Goal: Task Accomplishment & Management: Complete application form

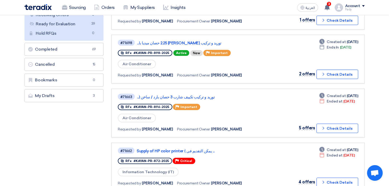
scroll to position [116, 0]
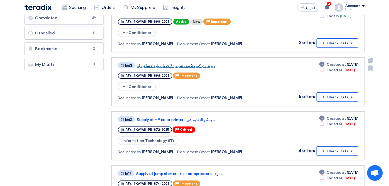
click at [194, 63] on link "توريد و تركيب تكييف شارب 3 حصان بارد / ساخن (..." at bounding box center [202, 65] width 130 height 5
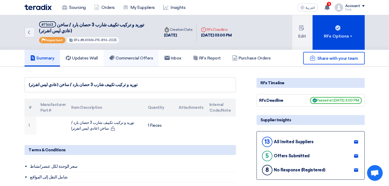
click at [132, 56] on h5 "Commercial Offers" at bounding box center [131, 58] width 44 height 5
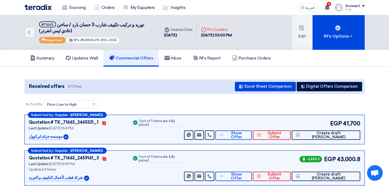
scroll to position [29, 0]
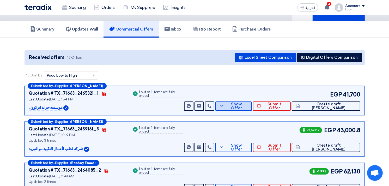
click at [248, 106] on span "Show Offer" at bounding box center [236, 106] width 23 height 8
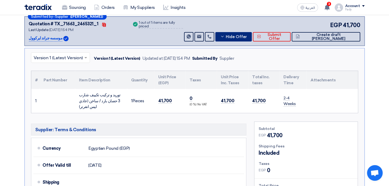
scroll to position [203, 0]
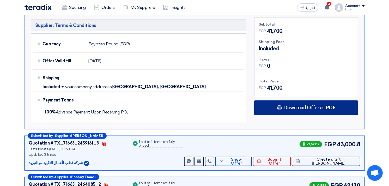
click at [291, 110] on div "Download Offer as PDF" at bounding box center [306, 107] width 104 height 15
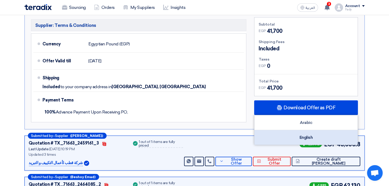
click at [309, 143] on div "English" at bounding box center [306, 137] width 103 height 15
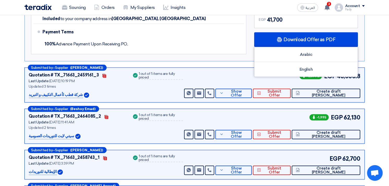
scroll to position [290, 0]
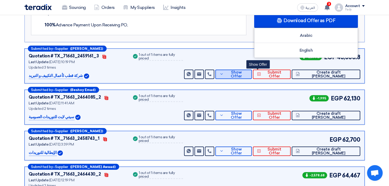
click at [248, 74] on span "Show Offer" at bounding box center [236, 74] width 23 height 8
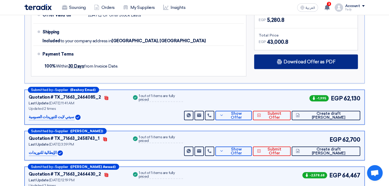
click at [290, 64] on div "Download Offer as PDF" at bounding box center [306, 62] width 104 height 15
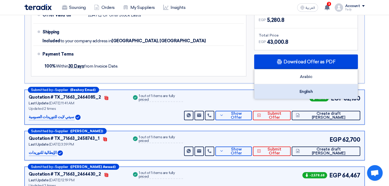
click at [306, 90] on div "English" at bounding box center [306, 91] width 103 height 15
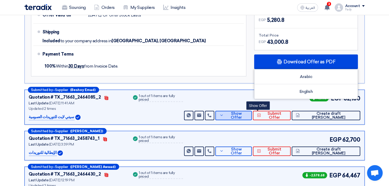
click at [248, 115] on span "Show Offer" at bounding box center [236, 116] width 23 height 8
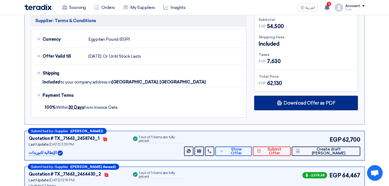
click at [297, 103] on span "Download Offer as PDF" at bounding box center [310, 103] width 52 height 5
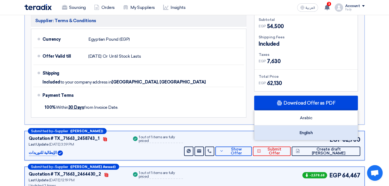
click at [303, 129] on div "English" at bounding box center [306, 133] width 103 height 15
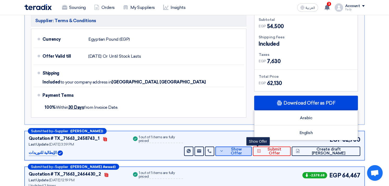
click at [252, 155] on button "Show Offer" at bounding box center [234, 151] width 37 height 9
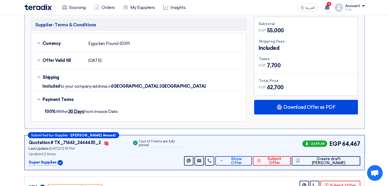
scroll to position [348, 0]
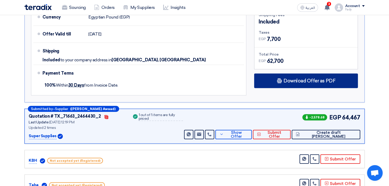
click at [307, 76] on div "Download Offer as PDF" at bounding box center [306, 81] width 104 height 15
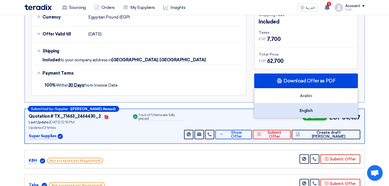
click at [306, 110] on div "English" at bounding box center [306, 110] width 103 height 15
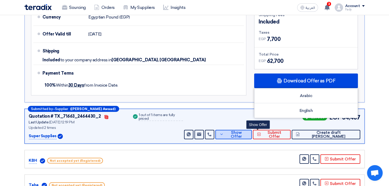
click at [248, 134] on span "Show Offer" at bounding box center [236, 135] width 23 height 8
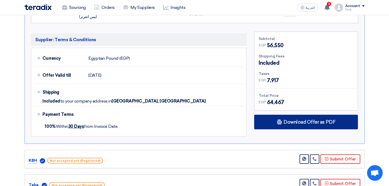
click at [301, 117] on div "Download Offer as PDF" at bounding box center [306, 122] width 104 height 15
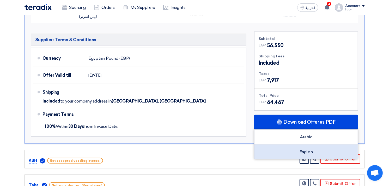
click at [308, 149] on div "English" at bounding box center [306, 152] width 103 height 15
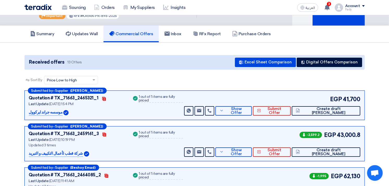
scroll to position [0, 0]
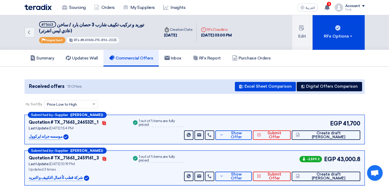
click at [106, 23] on span "توريد و تركيب تكييف شارب 3 حصان بارد / ساخن (عادي ليس انفرتر)" at bounding box center [91, 28] width 105 height 12
click at [106, 22] on span "توريد و تركيب تكييف شارب 3 حصان بارد / ساخن (عادي ليس انفرتر)" at bounding box center [91, 28] width 105 height 12
copy div "توريد و تركيب تكييف شارب 3 حصان بارد / ساخن (عادي ليس انفرتر)"
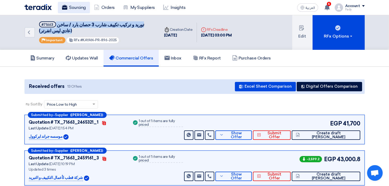
click at [82, 5] on link "Sourcing" at bounding box center [74, 7] width 32 height 11
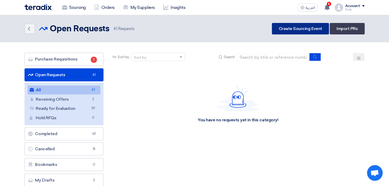
click at [309, 27] on link "Create Sourcing Event" at bounding box center [300, 28] width 57 height 11
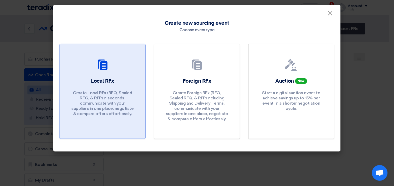
click at [87, 93] on p "Create Local RFx (RFQ, Sealed RFQ, & RFP) in seconds, communicate with your sup…" at bounding box center [102, 103] width 63 height 26
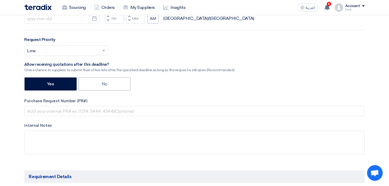
scroll to position [174, 0]
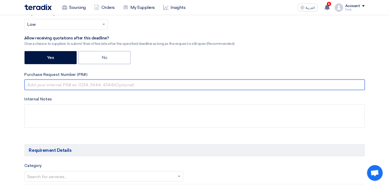
click at [61, 85] on input "text" at bounding box center [195, 85] width 341 height 10
paste input "KAYAN-PR-900-2025"
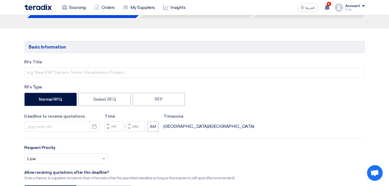
scroll to position [0, 0]
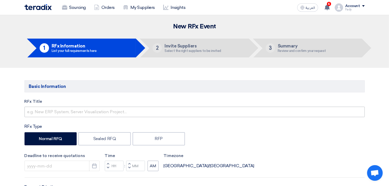
type input "KAYAN-PR-900-2025"
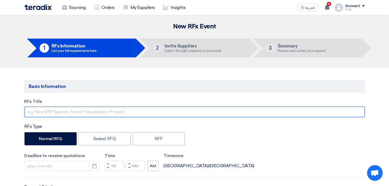
click at [93, 112] on input "text" at bounding box center [195, 112] width 341 height 10
type input "s"
type input "توريد مستلزمات كهرباء"
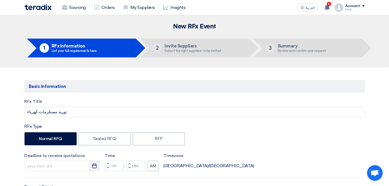
click at [95, 166] on use "button" at bounding box center [94, 166] width 4 height 5
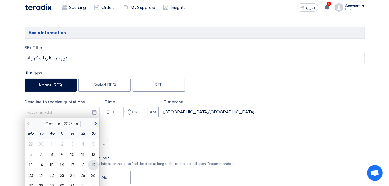
scroll to position [58, 0]
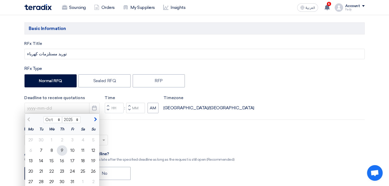
click at [62, 152] on div "9" at bounding box center [62, 150] width 10 height 10
type input "[DATE]"
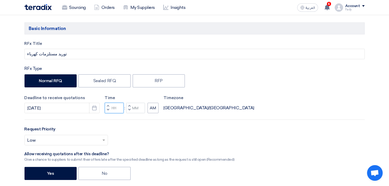
click at [111, 106] on input "Hours" at bounding box center [114, 108] width 19 height 10
type input "03"
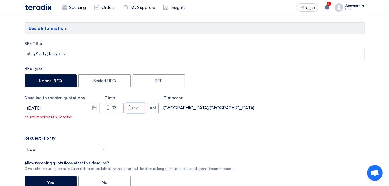
click at [136, 108] on div "Time Increment hours 03 Decrement hours : Increment minutes Decrement minutes AM" at bounding box center [132, 104] width 54 height 19
type input "00"
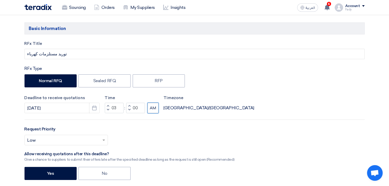
drag, startPoint x: 154, startPoint y: 115, endPoint x: 122, endPoint y: 144, distance: 43.5
click at [154, 116] on div "RFx Title توريد مستلزمات كهرباء RFx Type Normal RFQ Sealed RFQ RFP Deadline to …" at bounding box center [195, 146] width 348 height 211
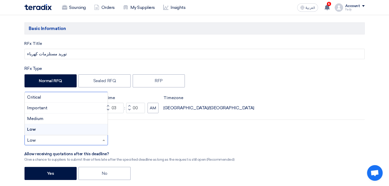
click at [90, 140] on input "text" at bounding box center [63, 140] width 73 height 9
click at [62, 106] on div "Important" at bounding box center [66, 108] width 83 height 11
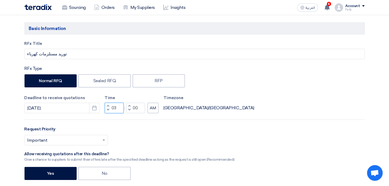
click at [113, 109] on input "03" at bounding box center [114, 108] width 19 height 10
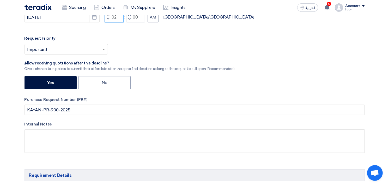
scroll to position [203, 0]
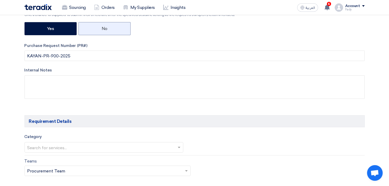
type input "02"
click at [119, 27] on label "No" at bounding box center [105, 28] width 52 height 13
click at [105, 27] on input "No" at bounding box center [103, 28] width 3 height 3
radio input "true"
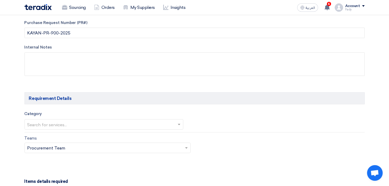
scroll to position [261, 0]
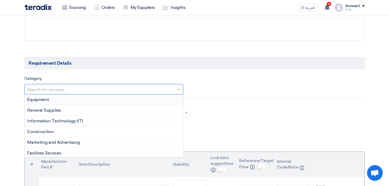
click at [75, 87] on input "text" at bounding box center [101, 90] width 148 height 9
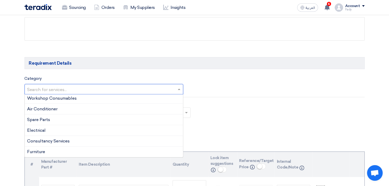
scroll to position [66, 0]
click at [42, 129] on span "Electrical" at bounding box center [36, 130] width 19 height 5
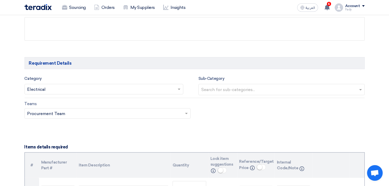
click at [218, 87] on input "text" at bounding box center [282, 90] width 162 height 9
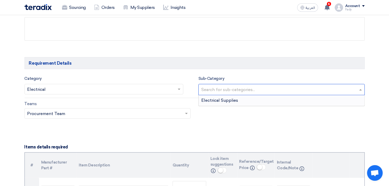
click at [221, 104] on div "Electrical Supplies" at bounding box center [282, 100] width 166 height 10
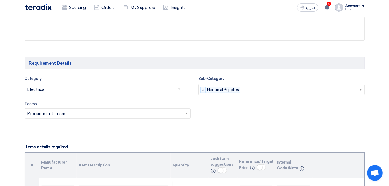
scroll to position [348, 0]
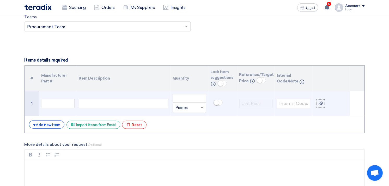
click at [101, 103] on div at bounding box center [124, 103] width 90 height 9
paste div
click at [192, 97] on input "number" at bounding box center [189, 98] width 33 height 8
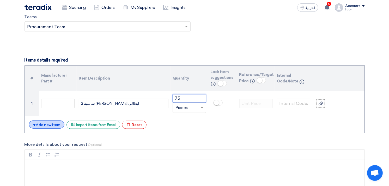
type input "75"
click at [49, 124] on div "+ Add new item" at bounding box center [47, 125] width 36 height 8
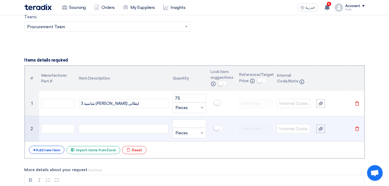
click at [93, 123] on td at bounding box center [124, 128] width 94 height 25
click at [94, 128] on div at bounding box center [124, 128] width 90 height 9
paste div
click at [187, 121] on input "number" at bounding box center [189, 124] width 33 height 8
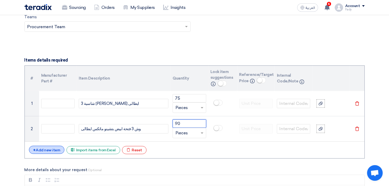
type input "90"
click at [58, 150] on div "+ Add new item" at bounding box center [47, 150] width 36 height 8
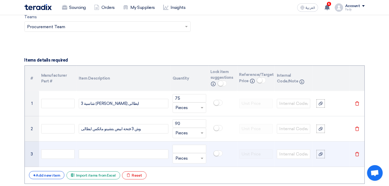
click at [123, 152] on div at bounding box center [124, 154] width 90 height 9
paste div
click at [192, 150] on input "number" at bounding box center [189, 149] width 33 height 8
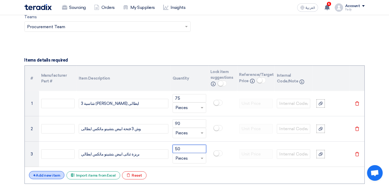
type input "50"
click at [49, 175] on div "+ Add new item" at bounding box center [47, 175] width 36 height 8
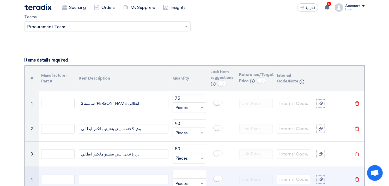
click at [106, 179] on div at bounding box center [124, 179] width 90 height 9
paste div
click at [181, 173] on input "number" at bounding box center [189, 174] width 33 height 8
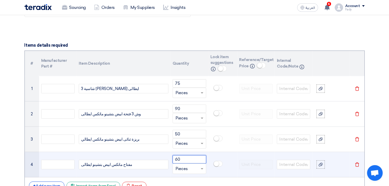
scroll to position [406, 0]
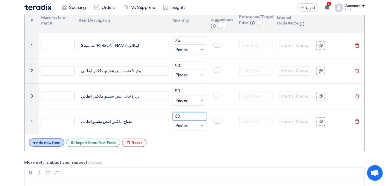
type input "60"
click at [47, 147] on div "+ Add new item" at bounding box center [47, 143] width 36 height 8
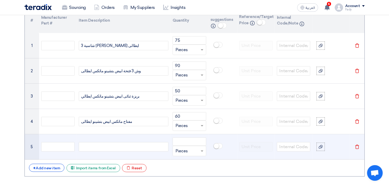
click at [128, 145] on div at bounding box center [124, 146] width 90 height 9
paste div
click at [186, 142] on input "number" at bounding box center [189, 142] width 33 height 8
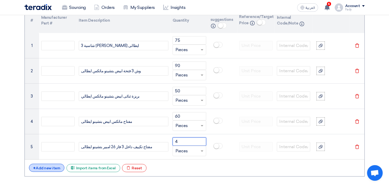
type input "4"
click at [56, 166] on div "+ Add new item" at bounding box center [47, 168] width 36 height 8
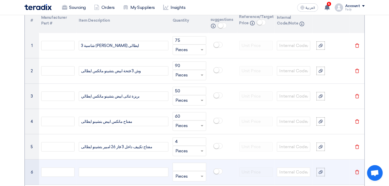
click at [97, 173] on div at bounding box center [124, 172] width 90 height 9
paste div
click at [187, 163] on input "number" at bounding box center [189, 167] width 33 height 8
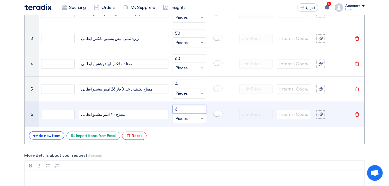
scroll to position [464, 0]
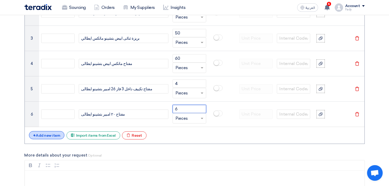
type input "6"
click at [43, 135] on div "+ Add new item" at bounding box center [47, 135] width 36 height 8
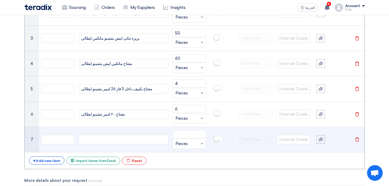
click at [87, 139] on div at bounding box center [124, 139] width 90 height 9
paste div
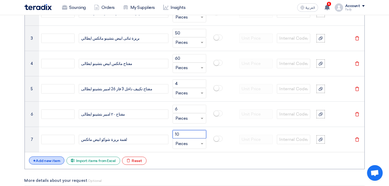
type input "10"
click at [37, 163] on div "+ Add new item" at bounding box center [47, 161] width 36 height 8
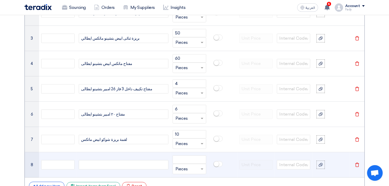
click at [132, 168] on div at bounding box center [124, 164] width 90 height 9
paste div
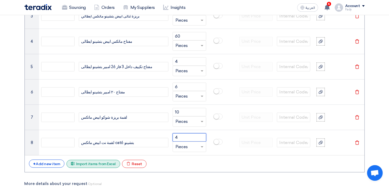
scroll to position [522, 0]
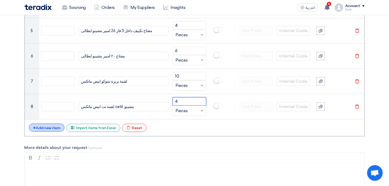
type input "4"
click at [54, 130] on div "+ Add new item" at bounding box center [47, 128] width 36 height 8
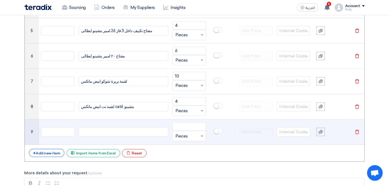
click at [106, 129] on div at bounding box center [124, 131] width 90 height 9
paste div
click at [194, 127] on input "number" at bounding box center [189, 127] width 33 height 8
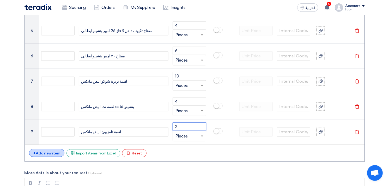
type input "2"
click at [52, 152] on div "+ Add new item" at bounding box center [47, 153] width 36 height 8
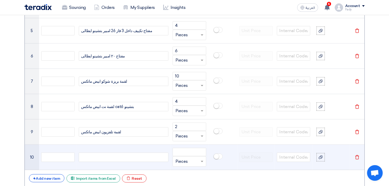
click at [108, 151] on td at bounding box center [124, 157] width 94 height 25
click at [109, 154] on div at bounding box center [124, 157] width 90 height 9
paste div
click at [188, 152] on input "number" at bounding box center [189, 152] width 33 height 8
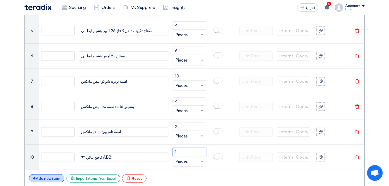
type input "1"
click at [47, 177] on div "+ Add new item" at bounding box center [47, 178] width 36 height 8
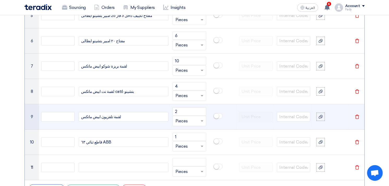
scroll to position [551, 0]
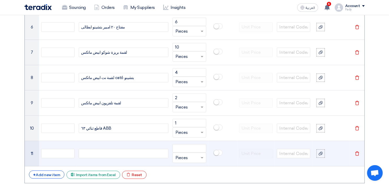
click at [95, 153] on div at bounding box center [124, 153] width 90 height 9
paste div
click at [181, 147] on input "number" at bounding box center [189, 148] width 33 height 8
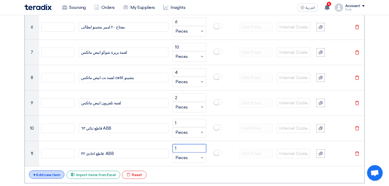
type input "1"
click at [48, 175] on div "+ Add new item" at bounding box center [47, 175] width 36 height 8
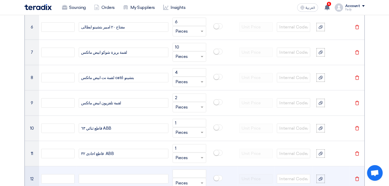
click at [110, 178] on div at bounding box center [124, 178] width 90 height 9
paste div
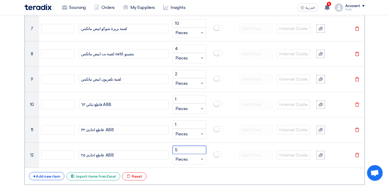
scroll to position [609, 0]
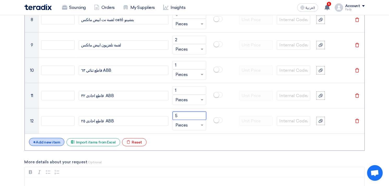
type input "5"
click at [46, 144] on div "+ Add new item" at bounding box center [47, 142] width 36 height 8
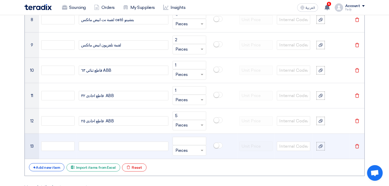
click at [104, 145] on div at bounding box center [124, 146] width 90 height 9
paste div
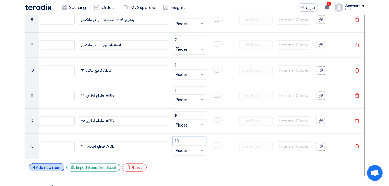
type input "10"
click at [55, 166] on div "+ Add new item" at bounding box center [47, 167] width 36 height 8
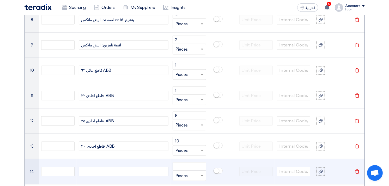
click at [113, 170] on div at bounding box center [124, 171] width 90 height 9
paste div
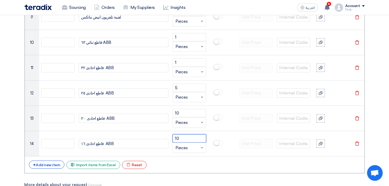
scroll to position [667, 0]
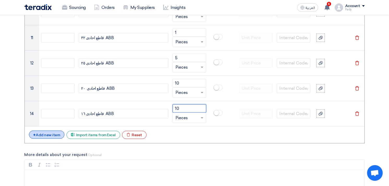
type input "10"
click at [52, 136] on div "+ Add new item" at bounding box center [47, 135] width 36 height 8
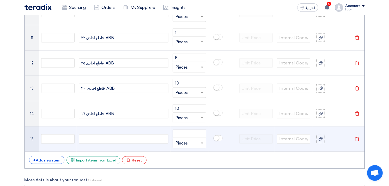
click at [108, 139] on div at bounding box center [124, 138] width 90 height 9
paste div
type input "7"
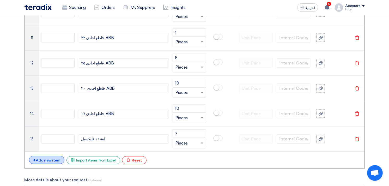
click at [56, 160] on div "+ Add new item" at bounding box center [47, 160] width 36 height 8
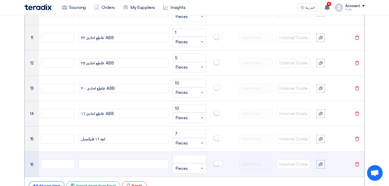
click at [98, 160] on div at bounding box center [124, 164] width 90 height 9
paste div
click at [177, 159] on input "number" at bounding box center [189, 159] width 33 height 8
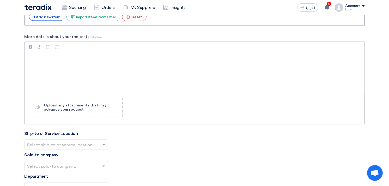
scroll to position [870, 0]
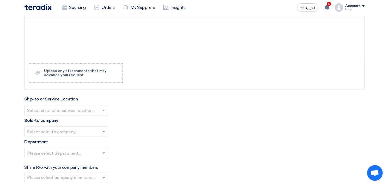
type input "200"
click at [66, 112] on input "text" at bounding box center [63, 111] width 73 height 9
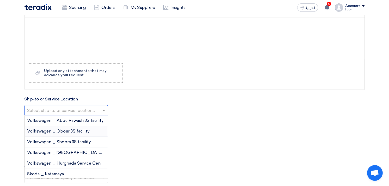
click at [62, 132] on span "Volkswagen _ Obour 3S facility" at bounding box center [58, 131] width 62 height 5
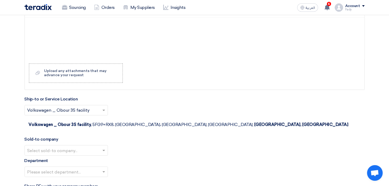
click at [59, 147] on input "text" at bounding box center [63, 151] width 73 height 9
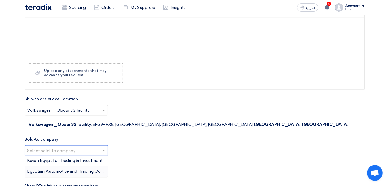
click at [58, 169] on span "Egyptian Automotive and Trading Company" at bounding box center [70, 171] width 87 height 5
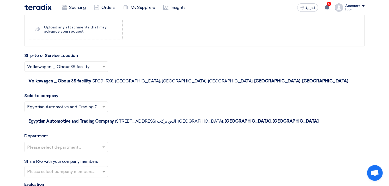
scroll to position [928, 0]
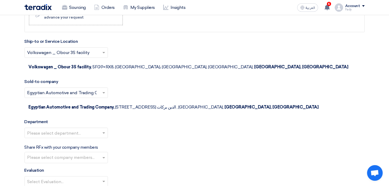
click at [65, 129] on input "text" at bounding box center [63, 133] width 73 height 9
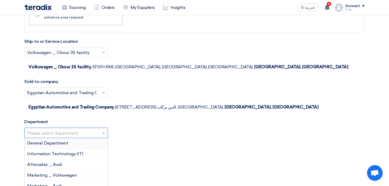
click at [58, 138] on div "General Department" at bounding box center [66, 143] width 83 height 11
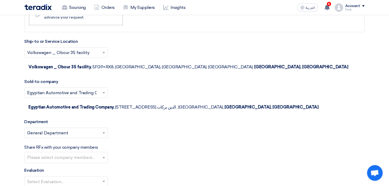
click at [59, 178] on input "text" at bounding box center [63, 182] width 73 height 9
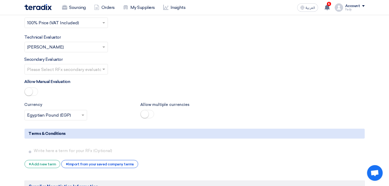
scroll to position [1102, 0]
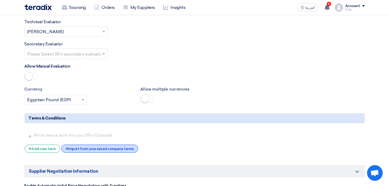
click at [94, 145] on div "+ Import from your saved company terms" at bounding box center [99, 149] width 77 height 8
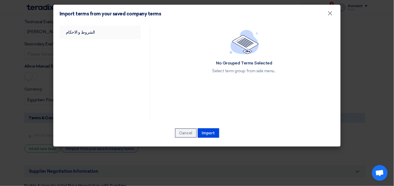
click at [84, 37] on link "الشروط و الاحكام" at bounding box center [99, 33] width 81 height 14
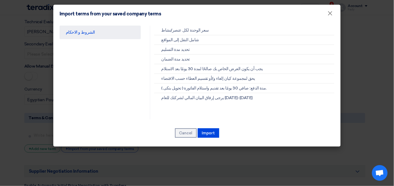
click at [209, 127] on div "الشروط و الاحكام سعر الوحدة لكل عنصر/نشاط شامل النقل إلى المواقع تحديد مدة التس…" at bounding box center [196, 85] width 287 height 124
click at [210, 131] on button "Import" at bounding box center [208, 132] width 21 height 9
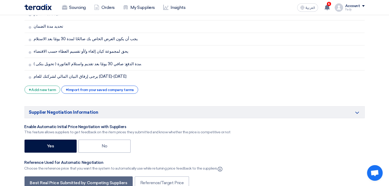
scroll to position [1247, 0]
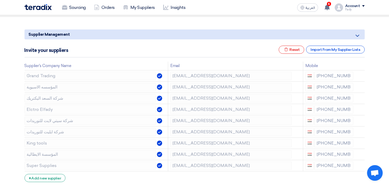
scroll to position [58, 0]
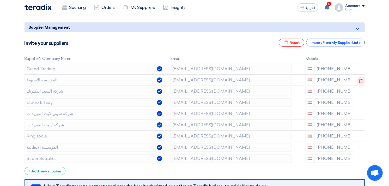
click at [360, 83] on icon at bounding box center [361, 80] width 9 height 9
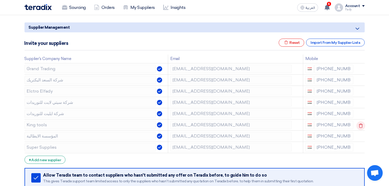
click at [361, 127] on icon at bounding box center [361, 125] width 9 height 9
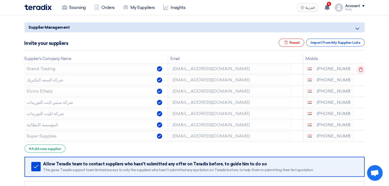
click at [360, 67] on use at bounding box center [361, 69] width 4 height 4
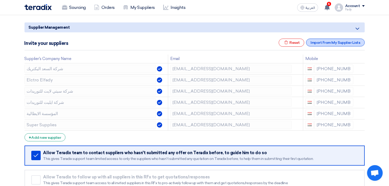
click at [338, 41] on div "Import From My Supplier Lists" at bounding box center [335, 43] width 58 height 8
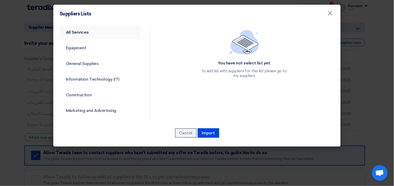
click at [81, 32] on link "All Services" at bounding box center [99, 33] width 81 height 14
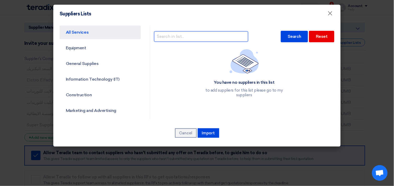
click at [207, 34] on input "text" at bounding box center [201, 36] width 94 height 10
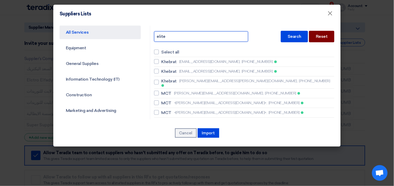
type input "elite"
checkbox input "true"
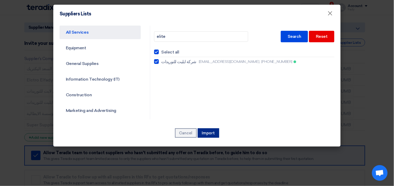
click at [209, 131] on button "Import" at bounding box center [208, 132] width 21 height 9
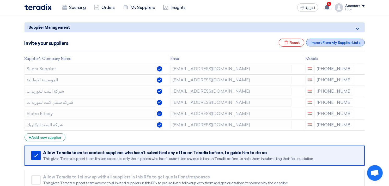
click at [334, 44] on div "Import From My Supplier Lists" at bounding box center [335, 43] width 58 height 8
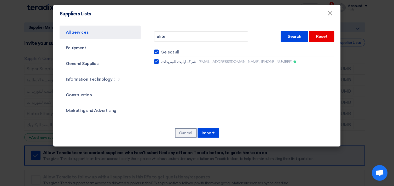
click at [154, 49] on label "Select all" at bounding box center [244, 52] width 180 height 6
click at [161, 50] on input "Select all" at bounding box center [162, 51] width 3 height 3
checkbox input "false"
click at [157, 63] on div at bounding box center [156, 61] width 5 height 5
click at [161, 63] on input "شركة ايليت للتوريدات [EMAIL_ADDRESS][DOMAIN_NAME], [PHONE_NUMBER]" at bounding box center [162, 61] width 3 height 3
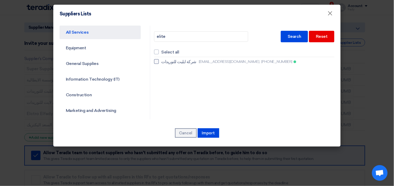
checkbox input "true"
click at [217, 129] on button "Import" at bounding box center [208, 132] width 21 height 9
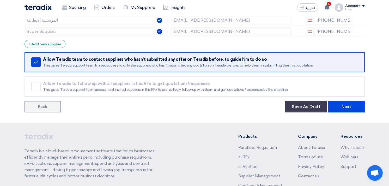
scroll to position [205, 0]
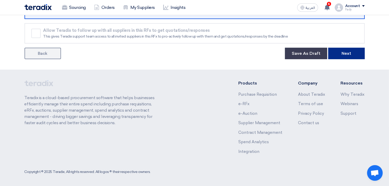
click at [346, 50] on button "Next" at bounding box center [347, 53] width 37 height 11
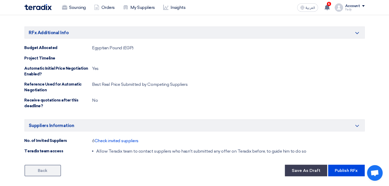
scroll to position [464, 0]
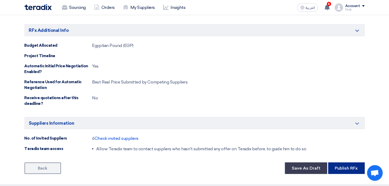
click at [345, 169] on button "Publish RFx" at bounding box center [347, 168] width 37 height 11
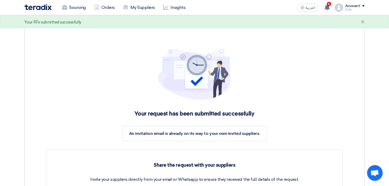
drag, startPoint x: 76, startPoint y: 50, endPoint x: 48, endPoint y: 93, distance: 51.9
drag, startPoint x: 45, startPoint y: 96, endPoint x: 76, endPoint y: 8, distance: 92.7
click at [76, 8] on link "Sourcing" at bounding box center [74, 7] width 32 height 11
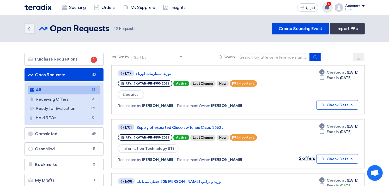
click at [327, 8] on use at bounding box center [327, 7] width 5 height 6
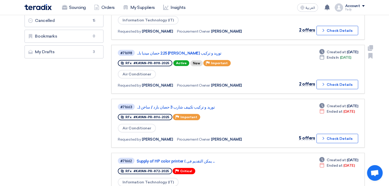
scroll to position [145, 0]
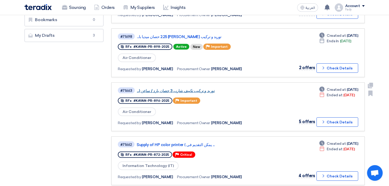
click at [194, 88] on link "توريد و تركيب تكييف شارب 3 حصان بارد / ساخن (..." at bounding box center [202, 90] width 130 height 5
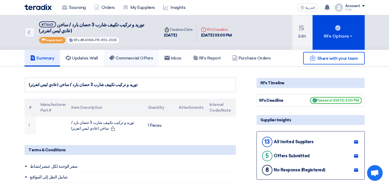
click at [141, 56] on h5 "Commercial Offers" at bounding box center [131, 58] width 44 height 5
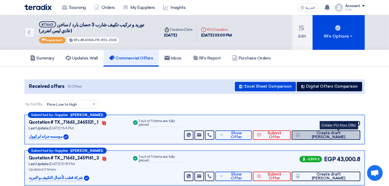
click at [344, 133] on span "Create draft [PERSON_NAME]" at bounding box center [328, 135] width 55 height 8
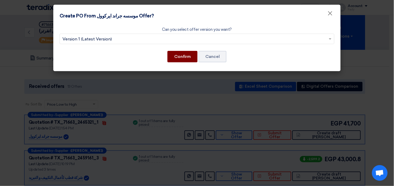
drag, startPoint x: 179, startPoint y: 50, endPoint x: 184, endPoint y: 57, distance: 7.8
click at [180, 51] on button "Confirm" at bounding box center [182, 56] width 30 height 11
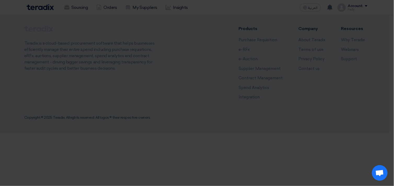
click at [184, 57] on div "Can you select offer version you want? Select from offer versions × Version 1 (…" at bounding box center [196, 35] width 287 height 48
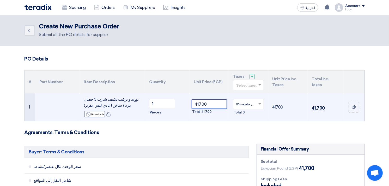
click at [209, 105] on input "41700" at bounding box center [209, 103] width 35 height 9
click at [203, 106] on input "41700" at bounding box center [209, 103] width 35 height 9
paste input "36578.94736842105"
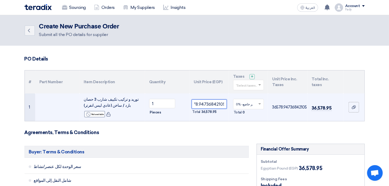
type input "36578.94736842105"
click at [258, 103] on span at bounding box center [260, 104] width 7 height 5
click at [247, 114] on span "14% -tax" at bounding box center [242, 114] width 12 height 4
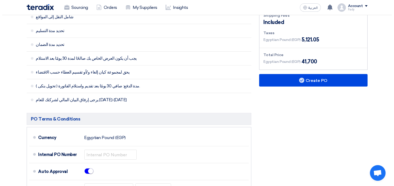
scroll to position [203, 0]
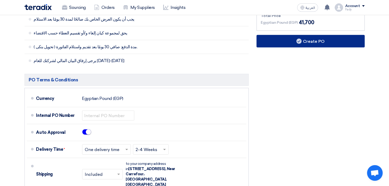
click at [321, 38] on button "Create PO" at bounding box center [311, 41] width 108 height 13
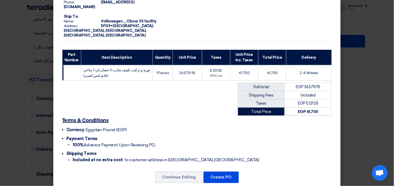
scroll to position [67, 0]
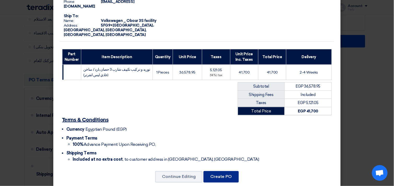
click at [224, 171] on button "Create PO" at bounding box center [220, 176] width 35 height 11
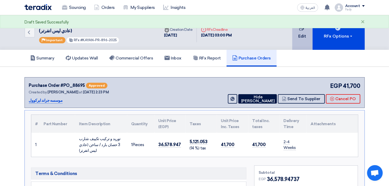
click at [299, 37] on button "Edit" at bounding box center [303, 32] width 20 height 35
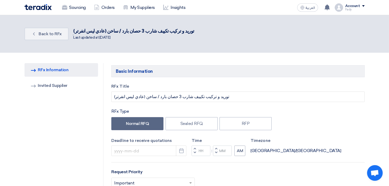
type input "[DATE]"
type input "03"
type input "00"
click at [46, 31] on span "Back to RFx" at bounding box center [50, 33] width 23 height 5
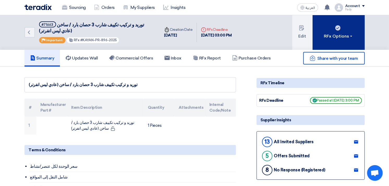
click at [342, 37] on div "RFx Options" at bounding box center [338, 36] width 29 height 6
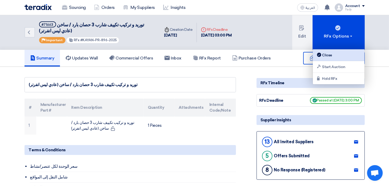
click at [329, 55] on div "Close" at bounding box center [338, 55] width 45 height 6
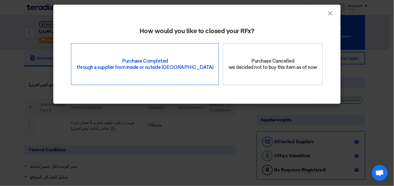
click at [155, 64] on div "Purchase Completed through a supplier from inside or outside Teradix" at bounding box center [145, 64] width 148 height 42
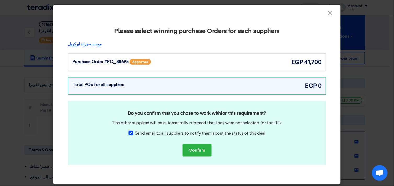
click at [210, 66] on div "Purchase Order #PO_88695 Approved egp 41,700" at bounding box center [196, 62] width 249 height 9
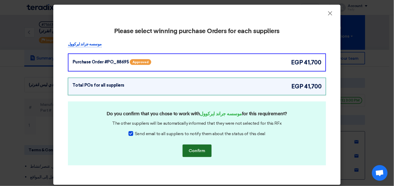
click at [194, 150] on button "Confirm" at bounding box center [196, 151] width 29 height 13
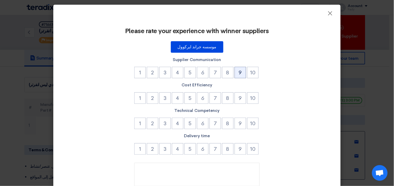
click at [239, 74] on button "9" at bounding box center [239, 72] width 11 height 11
click at [239, 103] on li "9" at bounding box center [240, 98] width 13 height 13
drag, startPoint x: 241, startPoint y: 99, endPoint x: 237, endPoint y: 119, distance: 20.5
click at [240, 101] on button "9" at bounding box center [239, 97] width 11 height 11
click at [238, 121] on button "9" at bounding box center [239, 123] width 11 height 11
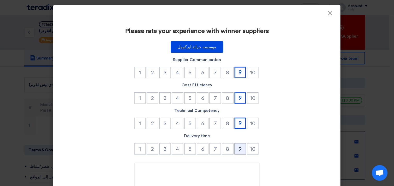
click at [241, 152] on button "9" at bounding box center [239, 148] width 11 height 11
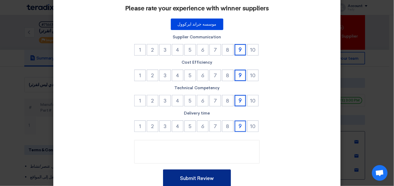
scroll to position [44, 0]
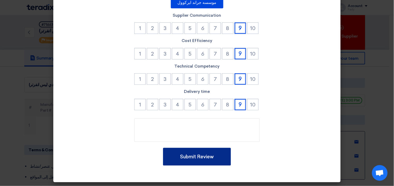
click at [199, 155] on button "Submit Review" at bounding box center [197, 157] width 68 height 18
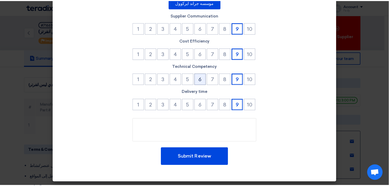
scroll to position [0, 0]
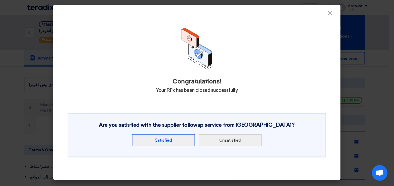
click at [173, 136] on button "Satisfied" at bounding box center [163, 140] width 63 height 12
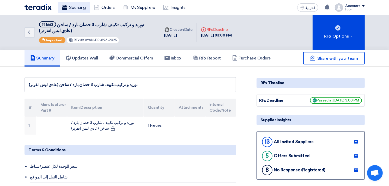
click at [72, 7] on link "Sourcing" at bounding box center [74, 7] width 32 height 11
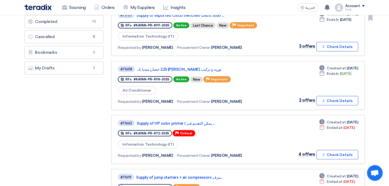
scroll to position [174, 0]
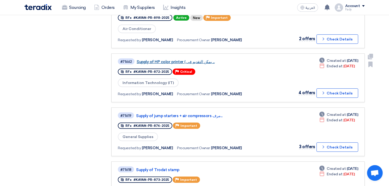
click at [195, 59] on link "Supply of HP color printer ( يمكن التقديم فى ..." at bounding box center [202, 61] width 130 height 5
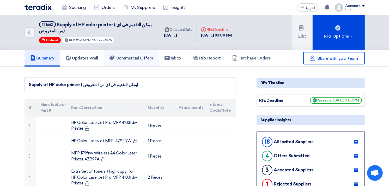
click at [136, 53] on link "Commercial Offers" at bounding box center [131, 58] width 55 height 17
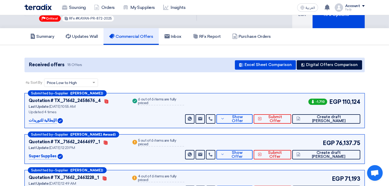
scroll to position [58, 0]
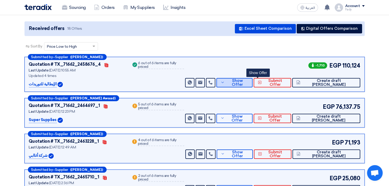
click at [249, 81] on span "Show Offer" at bounding box center [237, 83] width 22 height 8
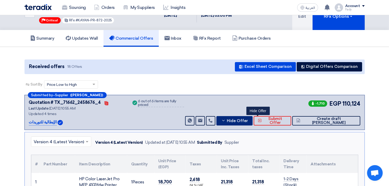
scroll to position [0, 0]
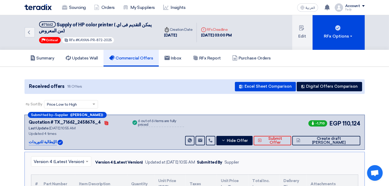
drag, startPoint x: 77, startPoint y: 39, endPoint x: 115, endPoint y: 38, distance: 38.6
click at [115, 38] on div "#71662 Supply of HP color printer ( يمكن التقديم فى اي من المعروض) Priority Cri…" at bounding box center [96, 32] width 115 height 22
drag, startPoint x: 56, startPoint y: 23, endPoint x: 136, endPoint y: 15, distance: 80.3
click at [112, 22] on span "Supply of HP color printer ( يمكن التقديم فى اي من المعروض)" at bounding box center [95, 28] width 113 height 12
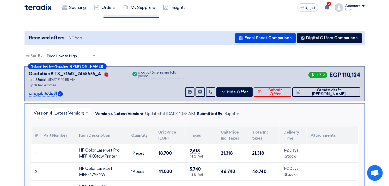
scroll to position [29, 0]
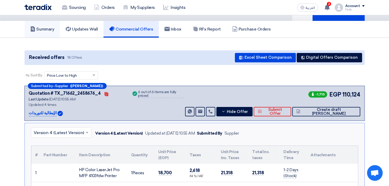
click at [49, 28] on h5 "Summary" at bounding box center [42, 29] width 24 height 5
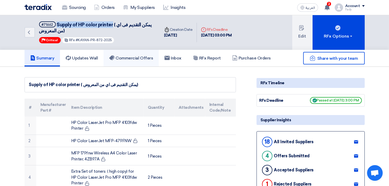
click at [124, 56] on h5 "Commercial Offers" at bounding box center [131, 58] width 44 height 5
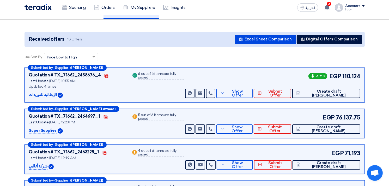
scroll to position [76, 0]
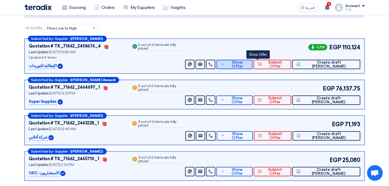
click at [253, 61] on button "Show Offer" at bounding box center [235, 64] width 36 height 9
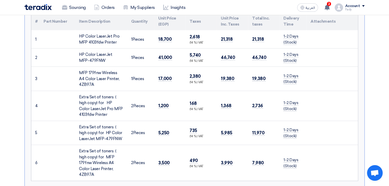
scroll to position [163, 0]
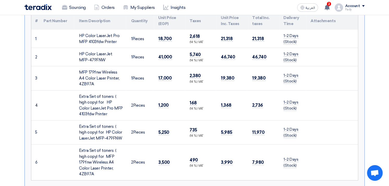
drag, startPoint x: 97, startPoint y: 59, endPoint x: 78, endPoint y: 53, distance: 19.6
click at [78, 53] on td "HP Color LaserJet MFP-479FNW" at bounding box center [101, 57] width 52 height 18
drag, startPoint x: 95, startPoint y: 82, endPoint x: 70, endPoint y: 69, distance: 27.8
click at [70, 69] on tr "3 MFP 179fnw Wireless A4 Color Laser Printer, 4ZB97A 1" at bounding box center [194, 78] width 327 height 24
click at [91, 135] on div "Extra Set of toners ( high copy) for HP Color LaserJet MFP-479FNW" at bounding box center [101, 133] width 44 height 18
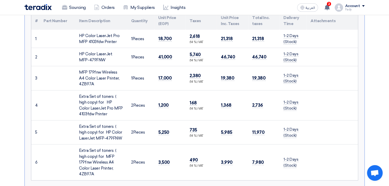
click at [91, 135] on div "Extra Set of toners ( high copy) for HP Color LaserJet MFP-479FNW" at bounding box center [101, 133] width 44 height 18
click at [93, 151] on div "Extra Set of toners ( high copy) for MFP 179fnw Wireless A4 Color Laser Printer…" at bounding box center [101, 162] width 44 height 29
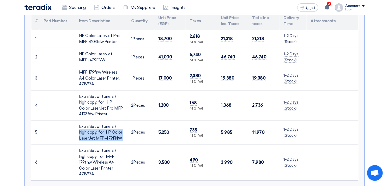
click at [93, 151] on div "Extra Set of toners ( high copy) for MFP 179fnw Wireless A4 Color Laser Printer…" at bounding box center [101, 162] width 44 height 29
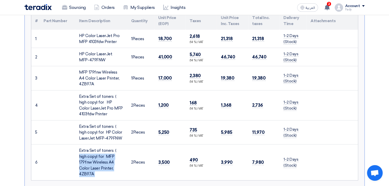
click at [93, 151] on div "Extra Set of toners ( high copy) for MFP 179fnw Wireless A4 Color Laser Printer…" at bounding box center [101, 162] width 44 height 29
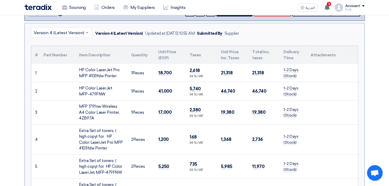
scroll to position [76, 0]
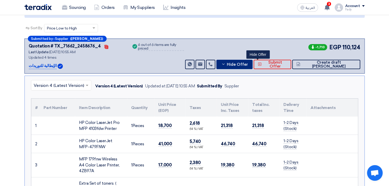
click at [248, 64] on span "Hide Offer" at bounding box center [237, 65] width 21 height 4
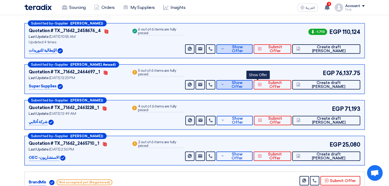
scroll to position [105, 0]
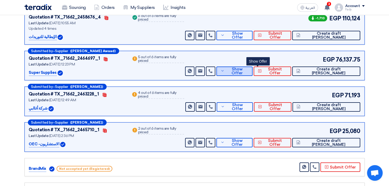
click at [253, 67] on button "Show Offer" at bounding box center [235, 71] width 36 height 9
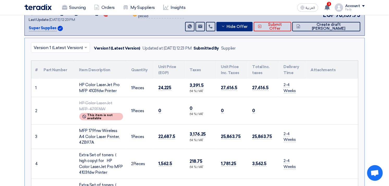
scroll to position [163, 0]
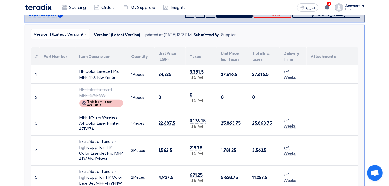
drag, startPoint x: 159, startPoint y: 122, endPoint x: 174, endPoint y: 123, distance: 14.7
click at [174, 123] on span "22,687.5" at bounding box center [167, 123] width 17 height 5
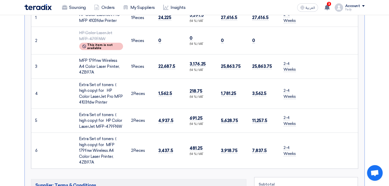
scroll to position [221, 0]
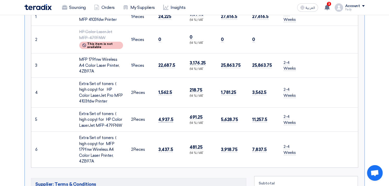
click at [169, 118] on span "4,937.5" at bounding box center [166, 119] width 15 height 5
click at [166, 147] on span "3,437.5" at bounding box center [166, 149] width 15 height 5
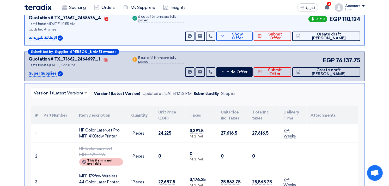
scroll to position [76, 0]
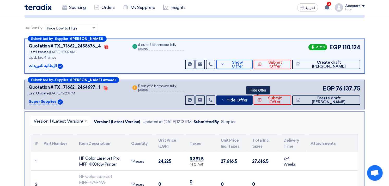
click at [248, 100] on span "Hide Offer" at bounding box center [237, 100] width 21 height 4
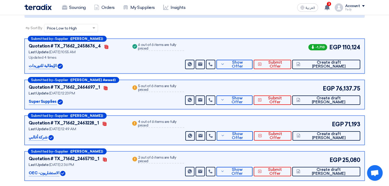
click at [46, 101] on p "Super Supplies" at bounding box center [43, 102] width 28 height 6
click at [249, 99] on span "Show Offer" at bounding box center [237, 100] width 23 height 8
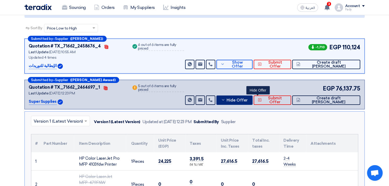
click at [248, 99] on span "Hide Offer" at bounding box center [237, 100] width 21 height 4
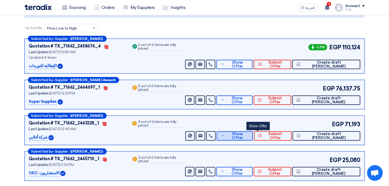
drag, startPoint x: 264, startPoint y: 136, endPoint x: 282, endPoint y: 110, distance: 31.9
click at [249, 136] on span "Show Offer" at bounding box center [237, 136] width 22 height 8
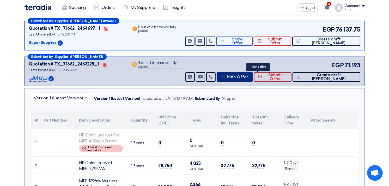
scroll to position [112, 0]
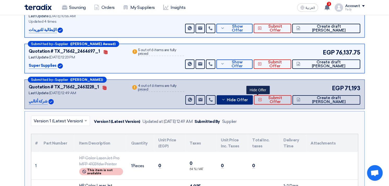
click at [248, 100] on span "Hide Offer" at bounding box center [237, 100] width 21 height 4
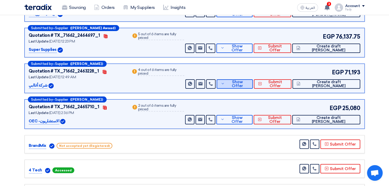
scroll to position [199, 0]
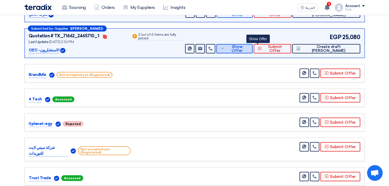
click at [249, 50] on span "Show Offer" at bounding box center [237, 49] width 23 height 8
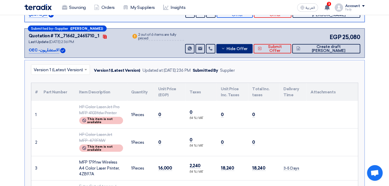
click at [253, 45] on button "Hide Offer" at bounding box center [235, 48] width 36 height 9
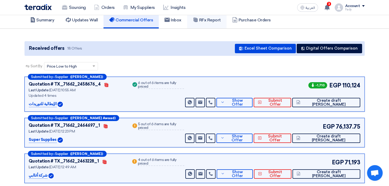
scroll to position [0, 0]
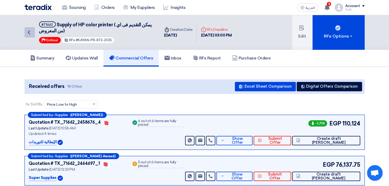
click at [30, 32] on icon "Back" at bounding box center [29, 32] width 6 height 6
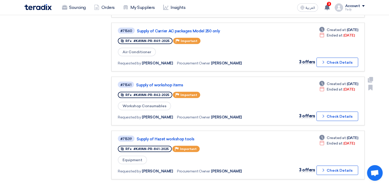
scroll to position [435, 0]
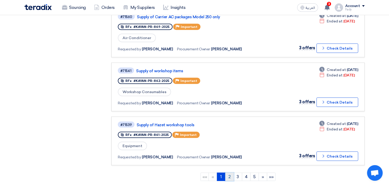
click at [230, 173] on link "2" at bounding box center [229, 177] width 9 height 8
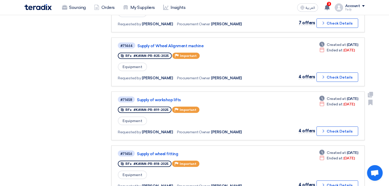
scroll to position [493, 0]
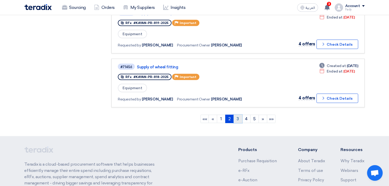
click at [240, 115] on link "3" at bounding box center [238, 119] width 9 height 8
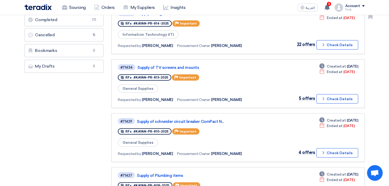
scroll to position [116, 0]
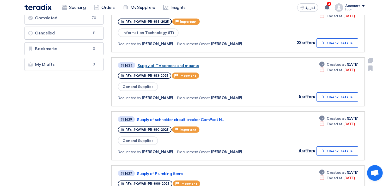
click at [190, 63] on link "Supply of TV screens and mounts" at bounding box center [203, 65] width 130 height 5
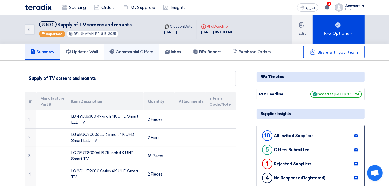
click at [138, 53] on h5 "Commercial Offers" at bounding box center [131, 51] width 44 height 5
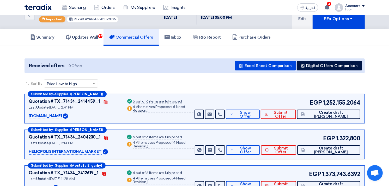
scroll to position [29, 0]
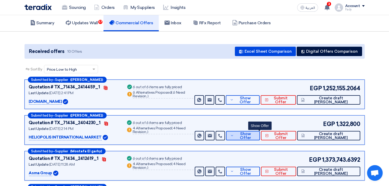
click at [256, 134] on span "Show Offer" at bounding box center [245, 136] width 21 height 8
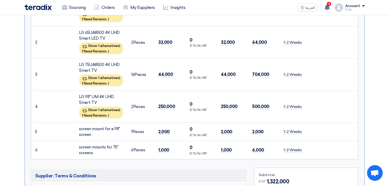
scroll to position [232, 0]
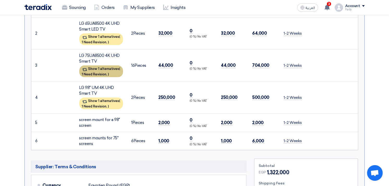
click at [99, 68] on div "Show 1 alternatives ( 1 Need Revision, )" at bounding box center [101, 71] width 44 height 12
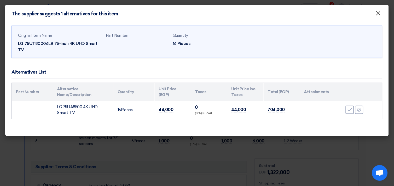
click at [379, 13] on span "×" at bounding box center [377, 14] width 5 height 10
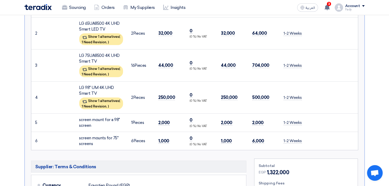
click at [379, 48] on section "Received offers 10 Offers Excel Sheet Comparison Digital Offers Comparison Sort…" at bounding box center [194, 183] width 389 height 709
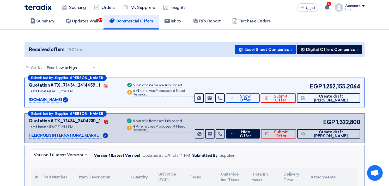
scroll to position [58, 0]
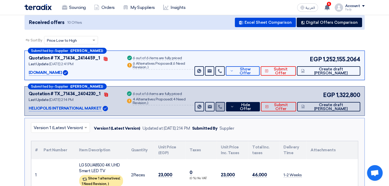
click at [223, 105] on icon at bounding box center [220, 107] width 4 height 4
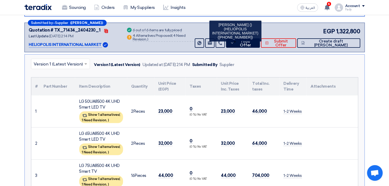
scroll to position [116, 0]
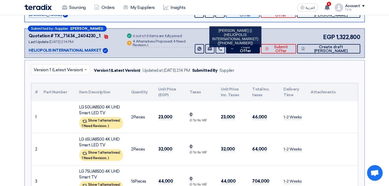
click at [272, 33] on div "EGP 1,322,800 Send Message Send Message" at bounding box center [277, 43] width 167 height 21
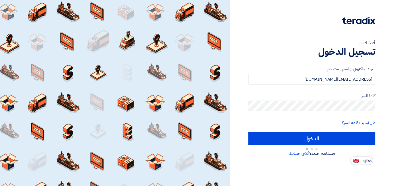
type input "Sign in"
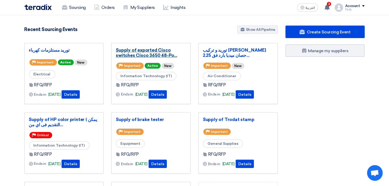
click at [143, 50] on link "Supply of exported Cisco switches Cisco 3650 48-Po..." at bounding box center [151, 52] width 70 height 10
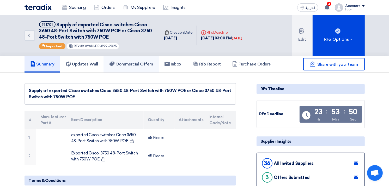
click at [144, 63] on h5 "Commercial Offers" at bounding box center [131, 64] width 44 height 5
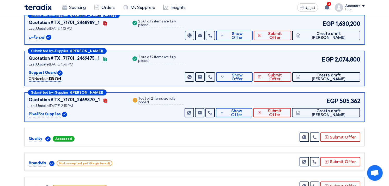
scroll to position [116, 0]
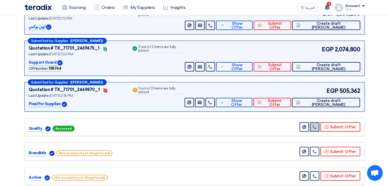
click at [316, 125] on icon at bounding box center [315, 127] width 4 height 4
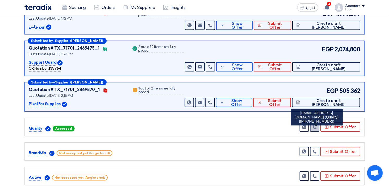
click at [319, 124] on link at bounding box center [314, 126] width 9 height 9
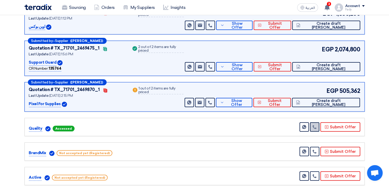
click at [315, 127] on icon at bounding box center [315, 127] width 4 height 4
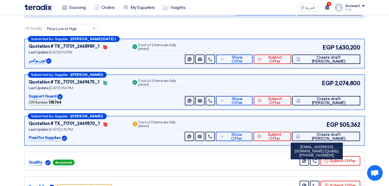
scroll to position [87, 0]
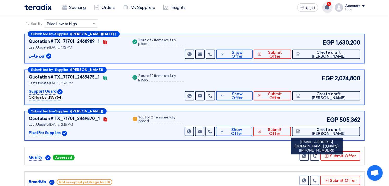
click at [327, 9] on icon at bounding box center [328, 7] width 6 height 6
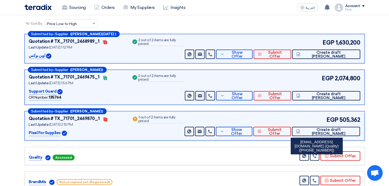
click at [263, 32] on div "Sort By Sort by × Price Low to High ×" at bounding box center [195, 26] width 341 height 15
click at [317, 152] on link at bounding box center [314, 155] width 9 height 9
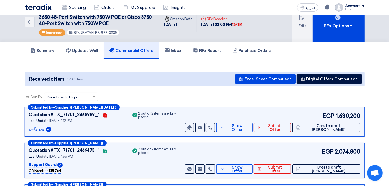
scroll to position [0, 0]
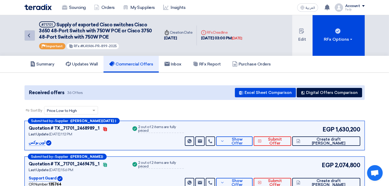
click at [32, 32] on link "Back" at bounding box center [30, 35] width 10 height 10
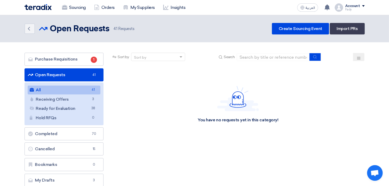
click at [62, 92] on link "All All 41" at bounding box center [64, 90] width 73 height 9
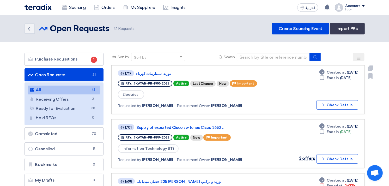
click at [151, 70] on div "#71719 توريد مستلزمات كهرباء" at bounding box center [193, 73] width 150 height 7
click at [152, 73] on link "توريد مستلزمات كهرباء" at bounding box center [201, 73] width 130 height 5
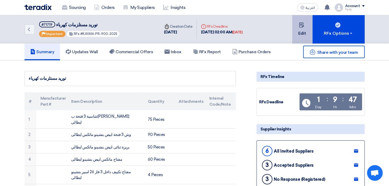
click at [301, 24] on use at bounding box center [302, 24] width 5 height 5
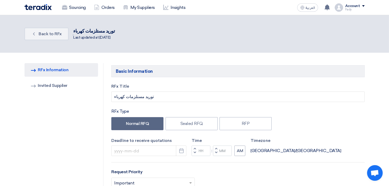
type input "[DATE]"
type input "02"
type input "00"
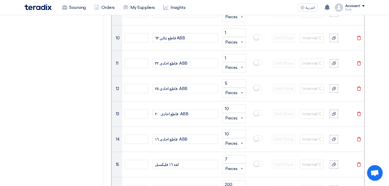
scroll to position [609, 0]
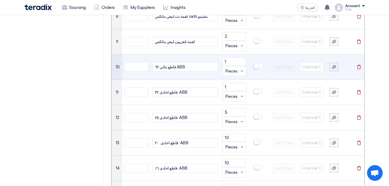
click at [192, 67] on div "قاطع ثنائي ٦٣ ABB" at bounding box center [186, 66] width 66 height 9
click at [156, 66] on div "قاطع ثنائي ٦٣ ABB" at bounding box center [186, 66] width 66 height 9
click at [199, 66] on div "قاطع ثنائي ٦٣ ABB" at bounding box center [186, 66] width 66 height 9
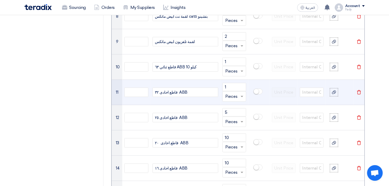
click at [197, 90] on div "قاطع احادى ٣٢ ABB" at bounding box center [186, 92] width 66 height 9
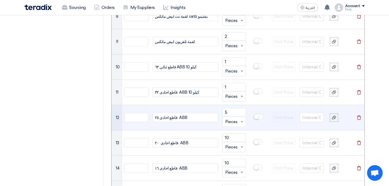
click at [195, 121] on div "قاطع احادى ٢٥ ABB" at bounding box center [186, 117] width 66 height 9
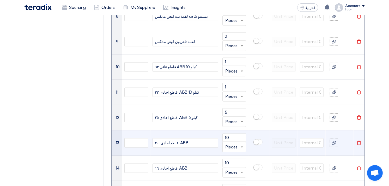
click at [197, 142] on div "قاطع احادى ٢٠ ABB" at bounding box center [186, 142] width 66 height 9
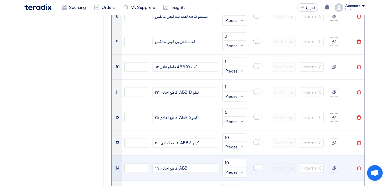
click at [193, 170] on div "قاطع احادى ١٦ ABB" at bounding box center [186, 168] width 66 height 9
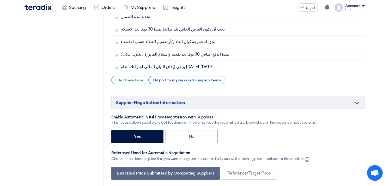
scroll to position [1392, 0]
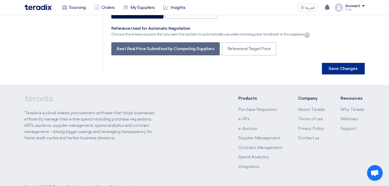
click at [347, 63] on button "Save Changes" at bounding box center [343, 68] width 43 height 11
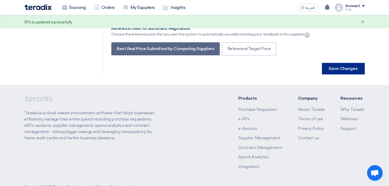
scroll to position [0, 0]
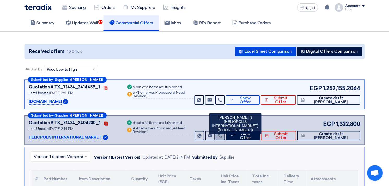
click at [225, 133] on link at bounding box center [220, 135] width 9 height 9
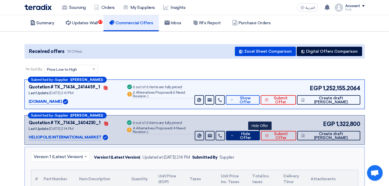
click at [256, 134] on span "Hide Offer" at bounding box center [246, 136] width 20 height 8
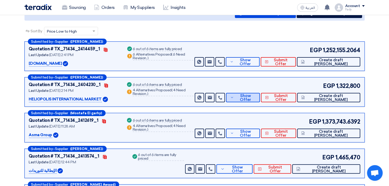
scroll to position [58, 0]
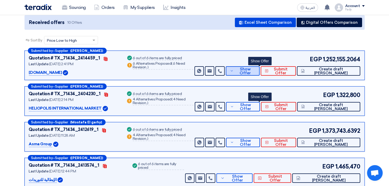
click at [256, 72] on span "Show Offer" at bounding box center [245, 71] width 21 height 8
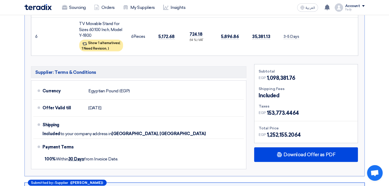
scroll to position [464, 0]
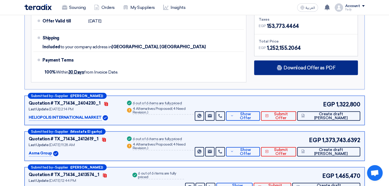
click at [310, 61] on div "Download Offer as PDF" at bounding box center [306, 68] width 104 height 15
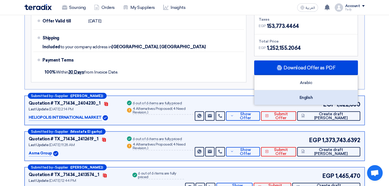
click at [313, 90] on div "English" at bounding box center [306, 97] width 103 height 15
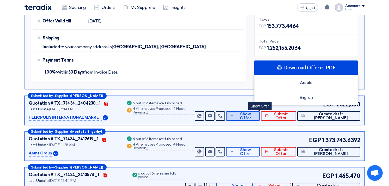
click at [256, 112] on span "Show Offer" at bounding box center [245, 116] width 21 height 8
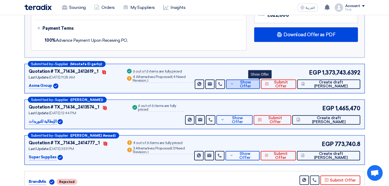
click at [256, 80] on span "Show Offer" at bounding box center [245, 84] width 21 height 8
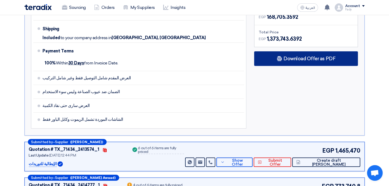
click at [306, 56] on span "Download Offer as PDF" at bounding box center [310, 58] width 52 height 5
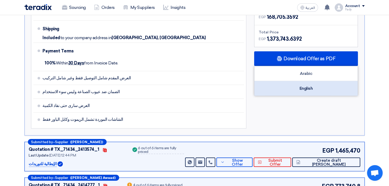
click at [314, 81] on div "English" at bounding box center [306, 88] width 103 height 15
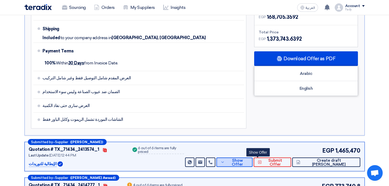
drag, startPoint x: 250, startPoint y: 156, endPoint x: 258, endPoint y: 145, distance: 13.4
click at [249, 159] on span "Show Offer" at bounding box center [237, 163] width 22 height 8
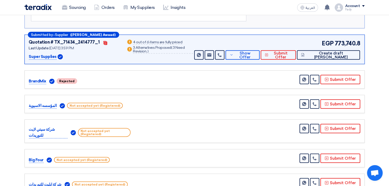
scroll to position [435, 0]
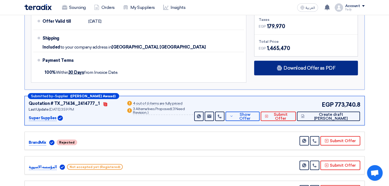
click at [320, 66] on span "Download Offer as PDF" at bounding box center [310, 68] width 52 height 5
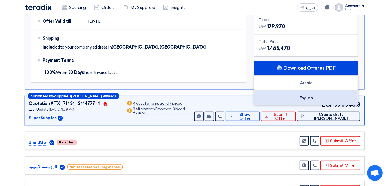
click at [308, 96] on div "English" at bounding box center [306, 98] width 103 height 15
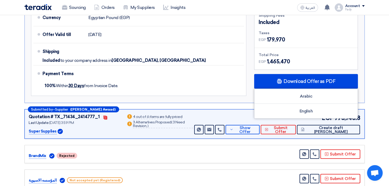
scroll to position [464, 0]
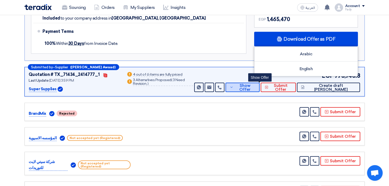
click at [234, 88] on icon at bounding box center [232, 87] width 4 height 4
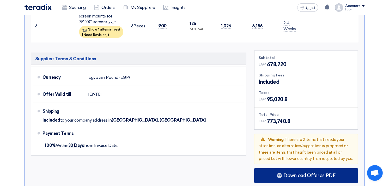
click at [307, 178] on div "Download Offer as PDF" at bounding box center [306, 175] width 104 height 15
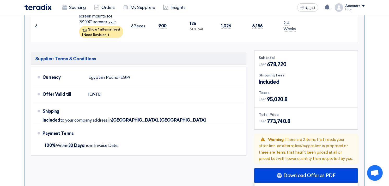
scroll to position [551, 0]
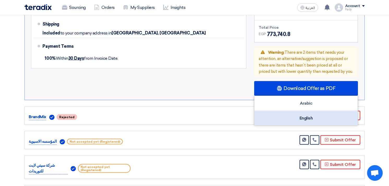
click at [294, 113] on div "English" at bounding box center [306, 118] width 103 height 15
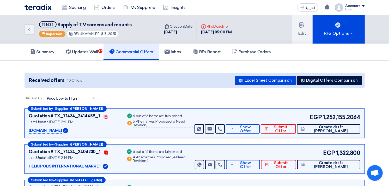
scroll to position [29, 0]
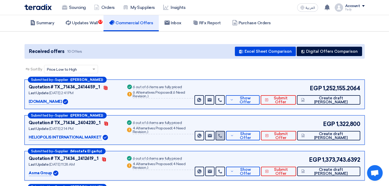
click at [223, 135] on icon at bounding box center [220, 136] width 4 height 4
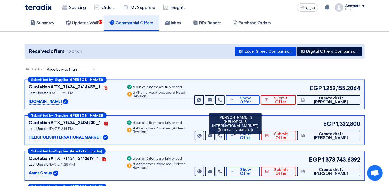
drag, startPoint x: 226, startPoint y: 124, endPoint x: 249, endPoint y: 127, distance: 22.6
click at [249, 127] on div "[PERSON_NAME] () (HELIOPOLIS INTERNATIONAL MARKET) ([PHONE_NUMBER])" at bounding box center [236, 123] width 52 height 21
copy div "01100100999"
drag, startPoint x: 29, startPoint y: 136, endPoint x: 101, endPoint y: 142, distance: 71.8
click at [101, 142] on div "Submitted by – Supplier (Lg Katameya) Quotation # TX_71434_2404230_1 Contacts L…" at bounding box center [195, 129] width 341 height 29
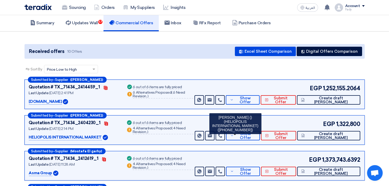
copy p "HELIOPOLIS INTERNATIONAL MARKET"
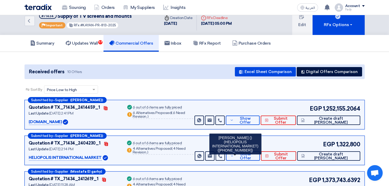
scroll to position [0, 0]
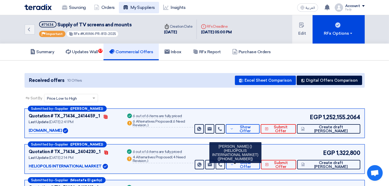
click at [143, 6] on link "My Suppliers" at bounding box center [139, 7] width 40 height 11
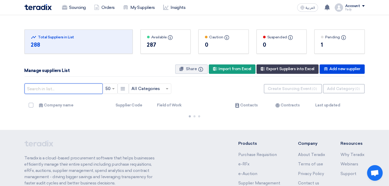
click at [56, 93] on input "text" at bounding box center [64, 89] width 78 height 10
paste input "HELIOPOLIS INTERNATIONAL MARKET"
type input "HELIOPOLIS INTERNATIONAL MARKET"
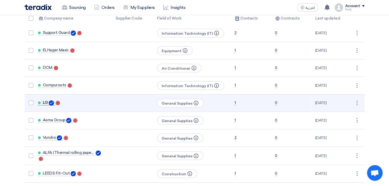
scroll to position [0, 0]
click at [44, 100] on span "LG" at bounding box center [45, 102] width 5 height 4
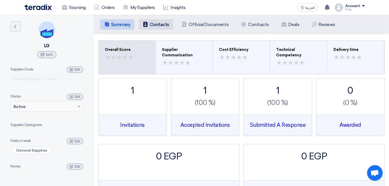
click at [163, 23] on h5 "Contacts" at bounding box center [160, 24] width 20 height 5
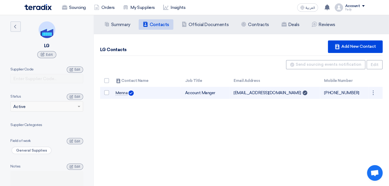
drag, startPoint x: 233, startPoint y: 92, endPoint x: 275, endPoint y: 97, distance: 42.3
click at [275, 97] on td "lgkatameya@gmail.com Can Receive RFQ" at bounding box center [275, 93] width 91 height 12
copy td "lgkatameya@gmail.com"
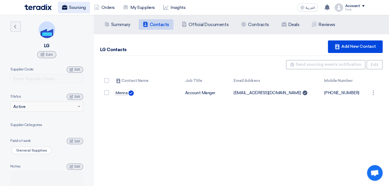
click at [72, 5] on link "Sourcing" at bounding box center [74, 7] width 32 height 11
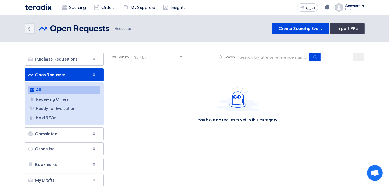
click at [62, 88] on link "All All" at bounding box center [64, 90] width 73 height 9
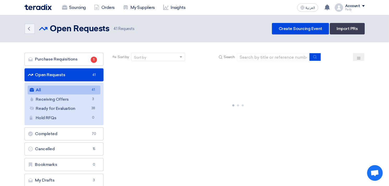
click at [82, 88] on link "All All 41" at bounding box center [64, 90] width 73 height 9
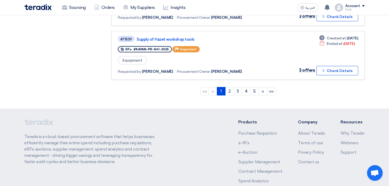
scroll to position [551, 0]
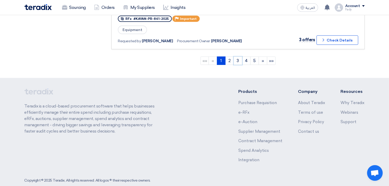
click at [239, 57] on link "3" at bounding box center [238, 61] width 9 height 8
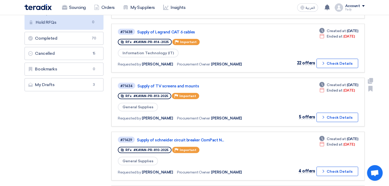
scroll to position [87, 0]
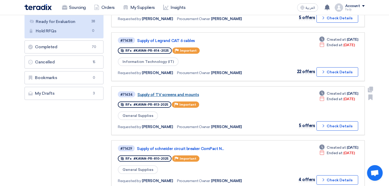
click at [189, 92] on link "Supply of TV screens and mounts" at bounding box center [203, 94] width 130 height 5
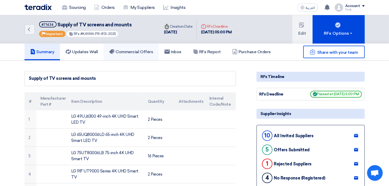
click at [126, 47] on link "Commercial Offers" at bounding box center [131, 52] width 55 height 17
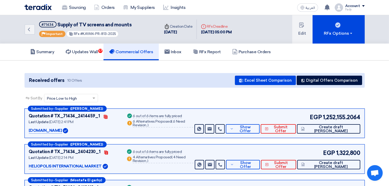
drag, startPoint x: 324, startPoint y: 117, endPoint x: 361, endPoint y: 114, distance: 37.1
click at [361, 114] on div "Submitted by – Supplier (Nada Essam) Quotation # TX_71434_2414459_1 Contacts La…" at bounding box center [195, 123] width 341 height 29
click at [256, 163] on span "Show Offer" at bounding box center [245, 165] width 21 height 8
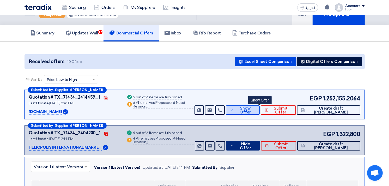
scroll to position [29, 0]
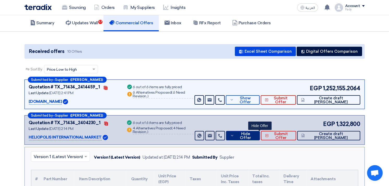
click at [260, 138] on button "Hide Offer" at bounding box center [243, 135] width 34 height 9
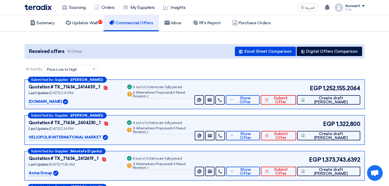
click at [277, 69] on div "Sort By Sort by × Price Low to High ×" at bounding box center [195, 72] width 341 height 15
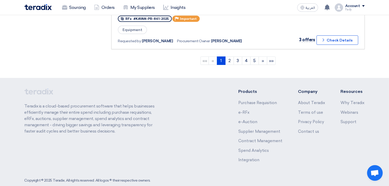
scroll to position [551, 0]
click at [230, 56] on link "2" at bounding box center [229, 60] width 9 height 8
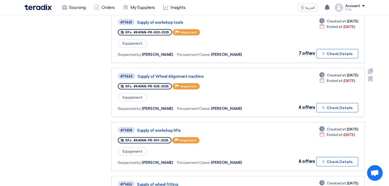
scroll to position [377, 0]
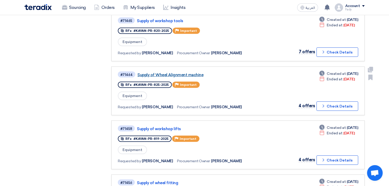
click at [188, 73] on link "Supply of Wheel Alignment machine" at bounding box center [203, 75] width 130 height 5
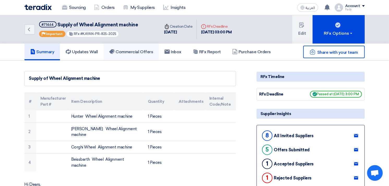
click at [135, 47] on link "Commercial Offers" at bounding box center [131, 52] width 55 height 17
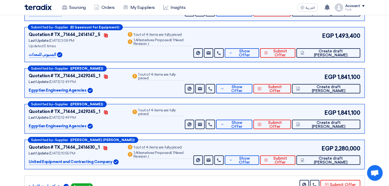
scroll to position [128, 0]
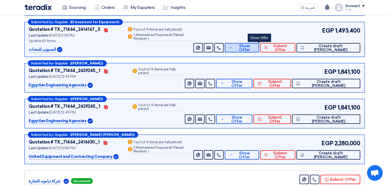
click at [249, 44] on button "Show Offer" at bounding box center [242, 47] width 34 height 9
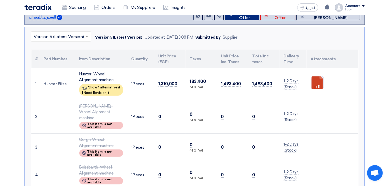
scroll to position [99, 0]
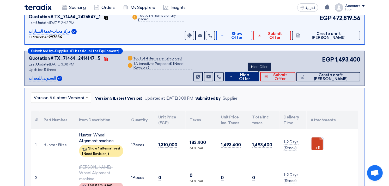
click at [257, 72] on button "Hide Offer" at bounding box center [242, 76] width 34 height 9
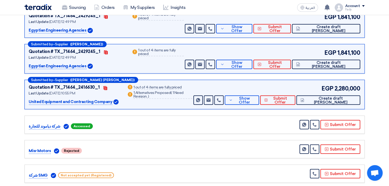
scroll to position [186, 0]
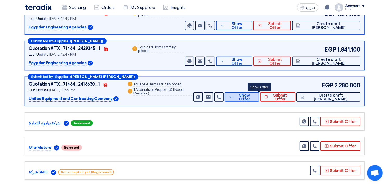
click at [255, 95] on span "Show Offer" at bounding box center [244, 97] width 21 height 8
